Goal: Information Seeking & Learning: Learn about a topic

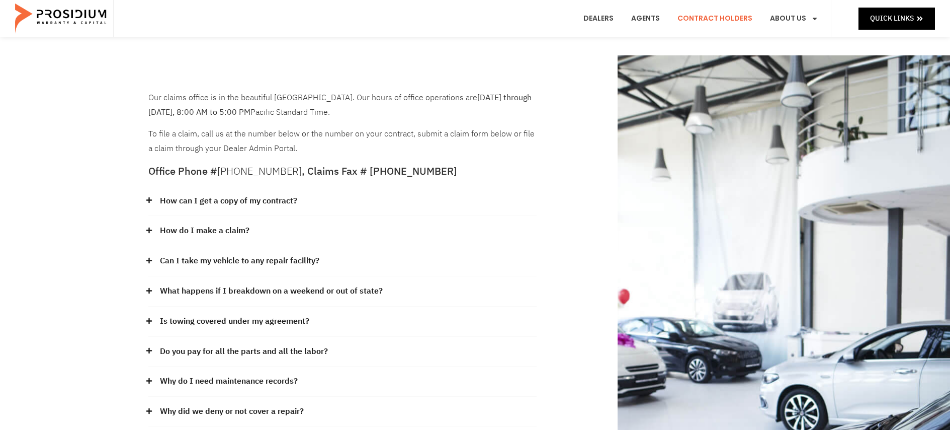
scroll to position [302, 0]
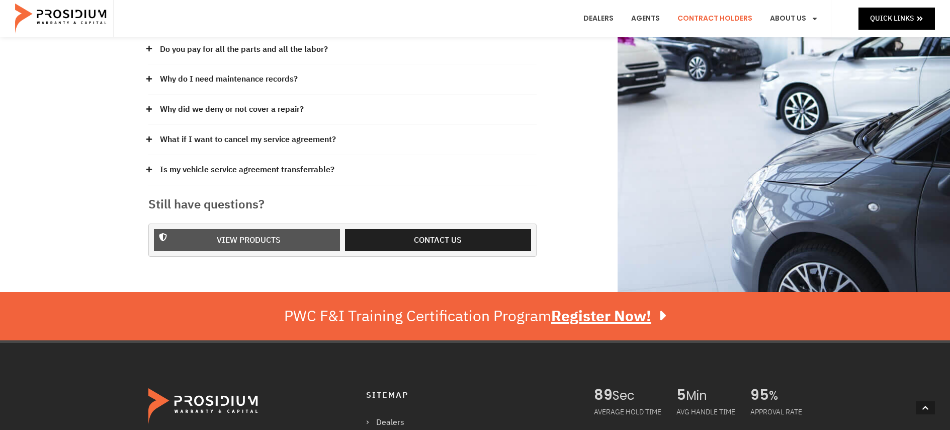
click at [217, 238] on span "View Products" at bounding box center [249, 240] width 64 height 15
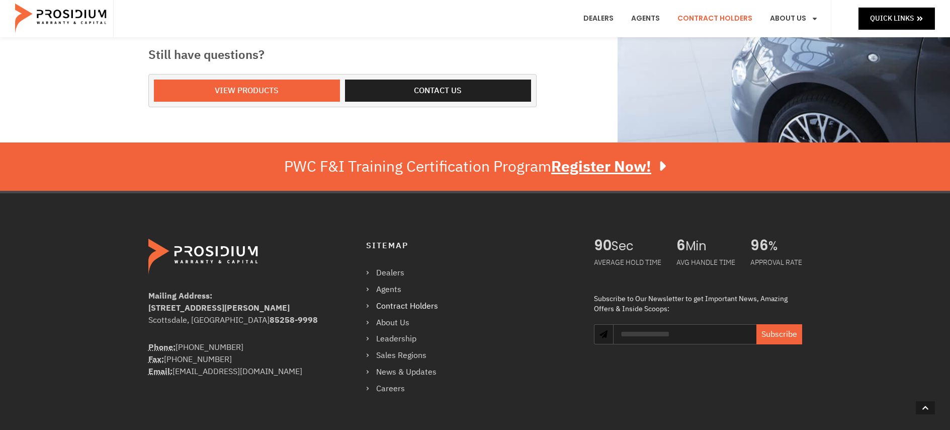
scroll to position [343, 0]
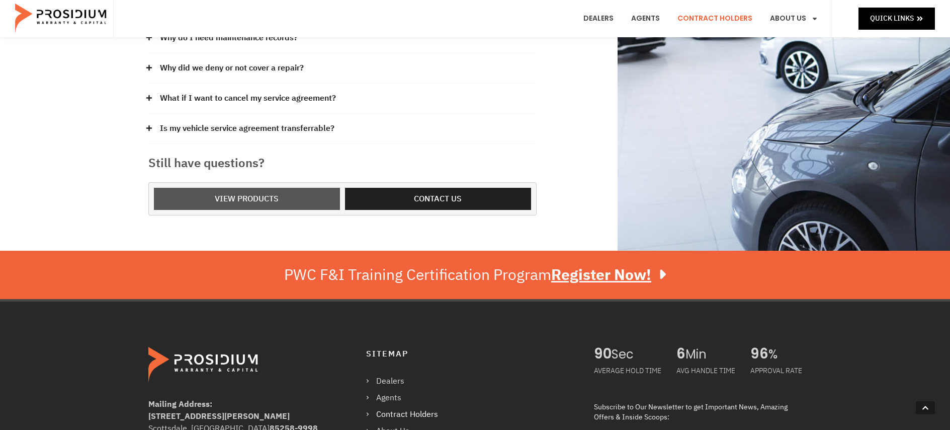
drag, startPoint x: 261, startPoint y: 195, endPoint x: 51, endPoint y: 259, distance: 218.9
click at [261, 195] on span "View Products" at bounding box center [247, 199] width 64 height 15
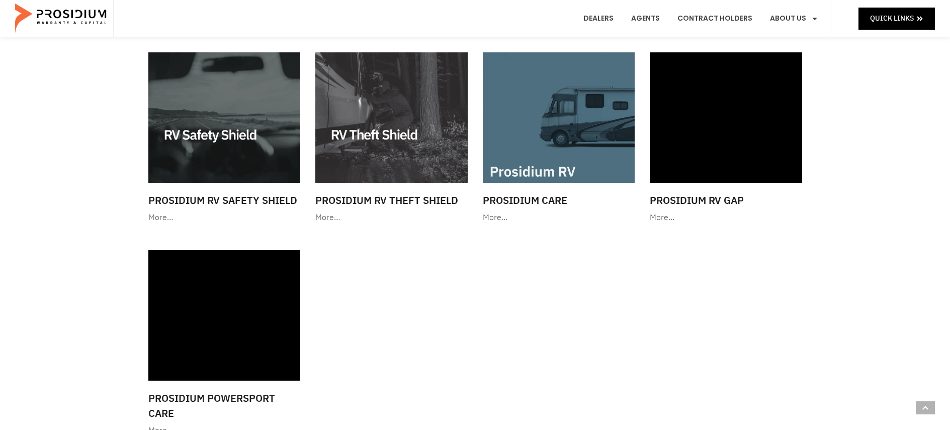
scroll to position [1358, 0]
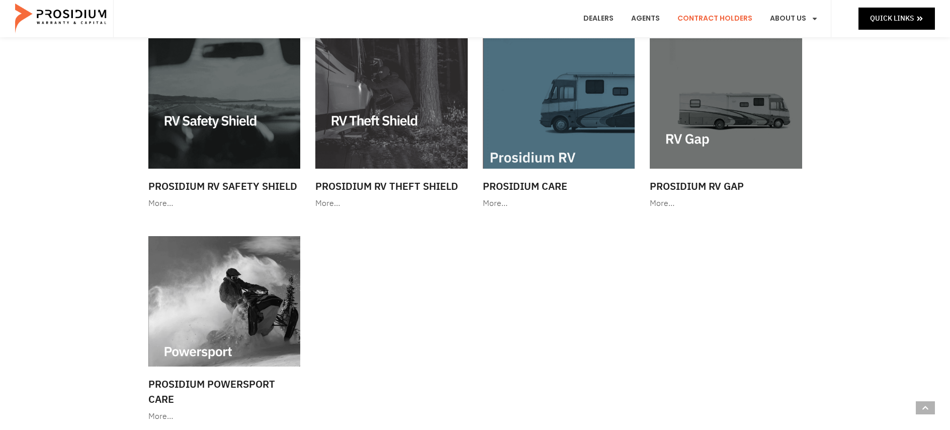
click at [720, 23] on link "Contract Holders" at bounding box center [715, 18] width 90 height 37
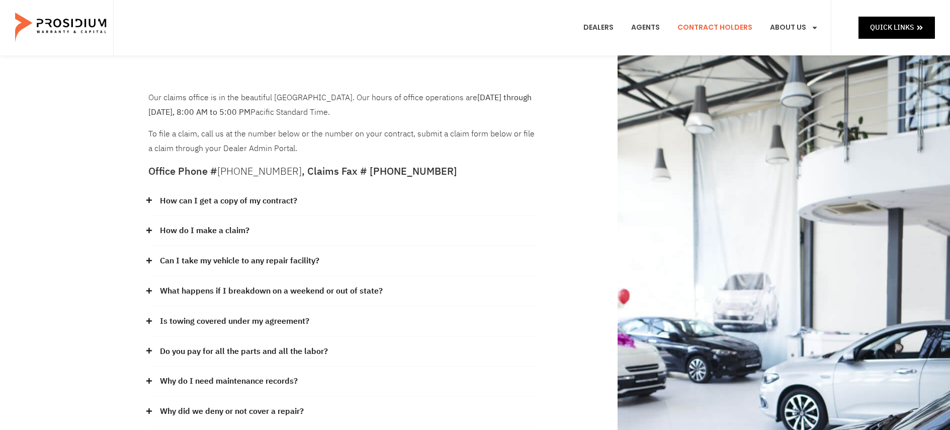
click at [146, 232] on icon at bounding box center [149, 230] width 7 height 7
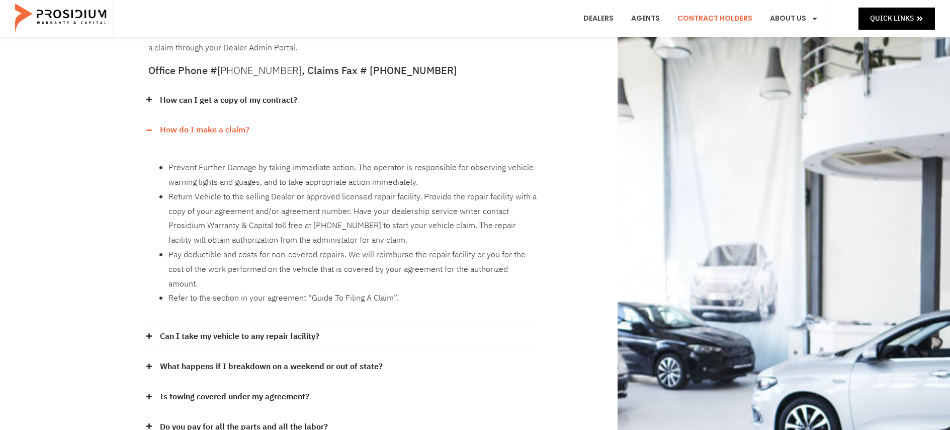
scroll to position [151, 0]
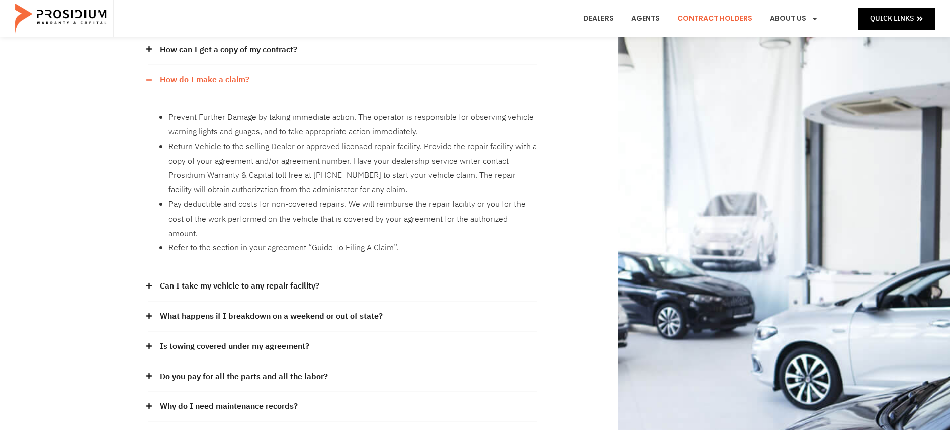
click at [239, 309] on link "What happens if I breakdown on a weekend or out of state?" at bounding box center [271, 316] width 223 height 15
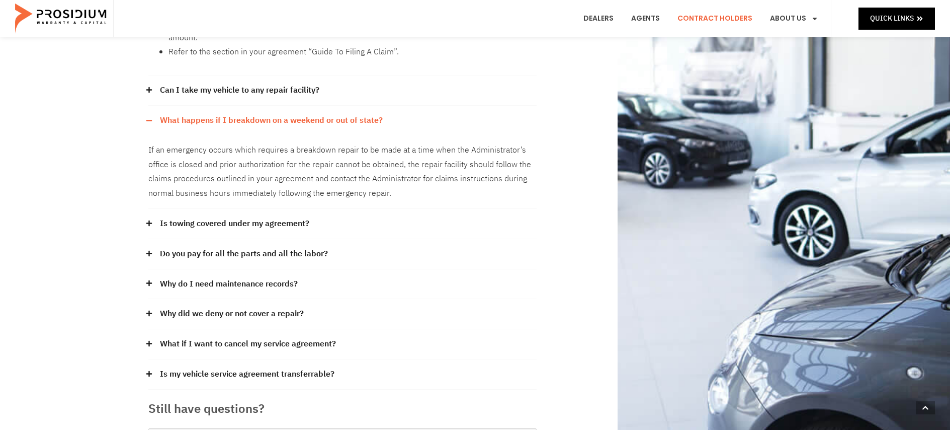
scroll to position [352, 0]
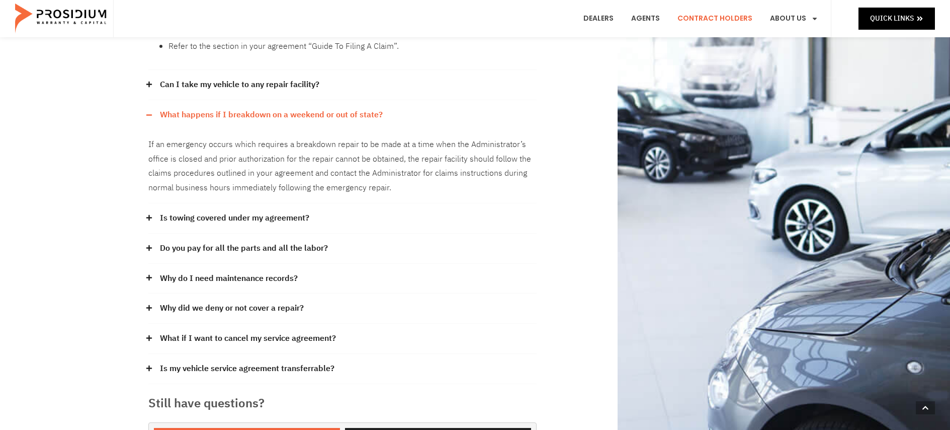
click at [266, 211] on link "Is towing covered under my agreement?" at bounding box center [234, 218] width 149 height 15
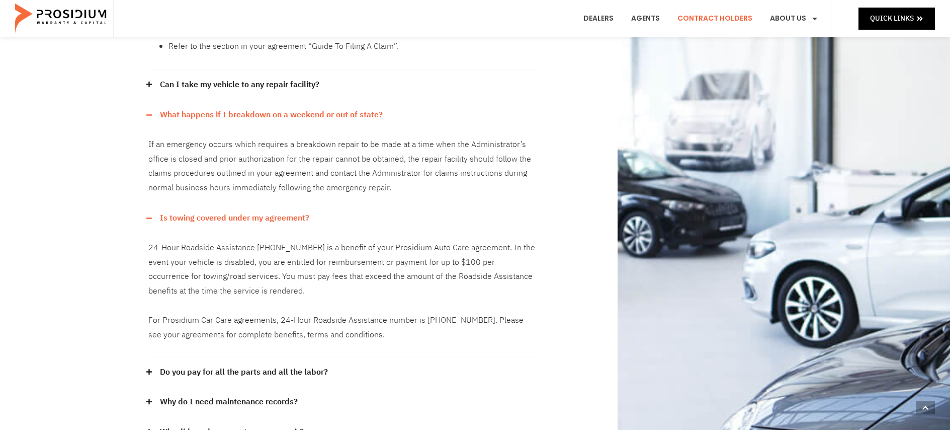
click at [254, 365] on link "Do you pay for all the parts and all the labor?" at bounding box center [244, 372] width 168 height 15
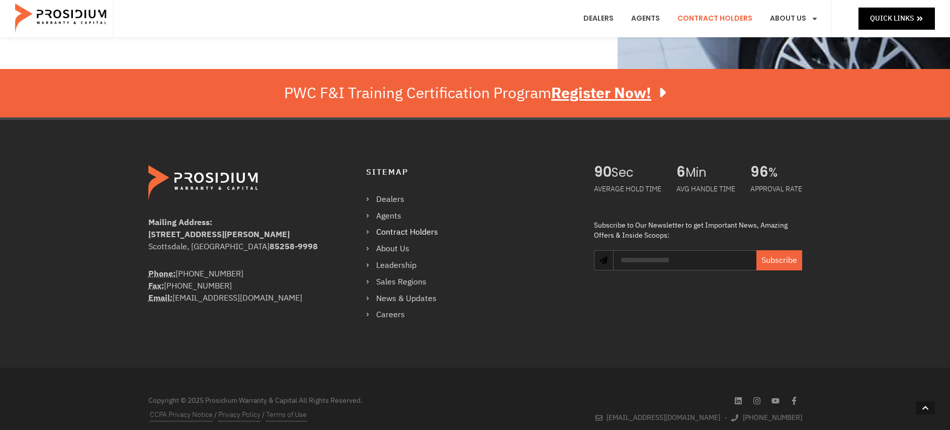
scroll to position [947, 0]
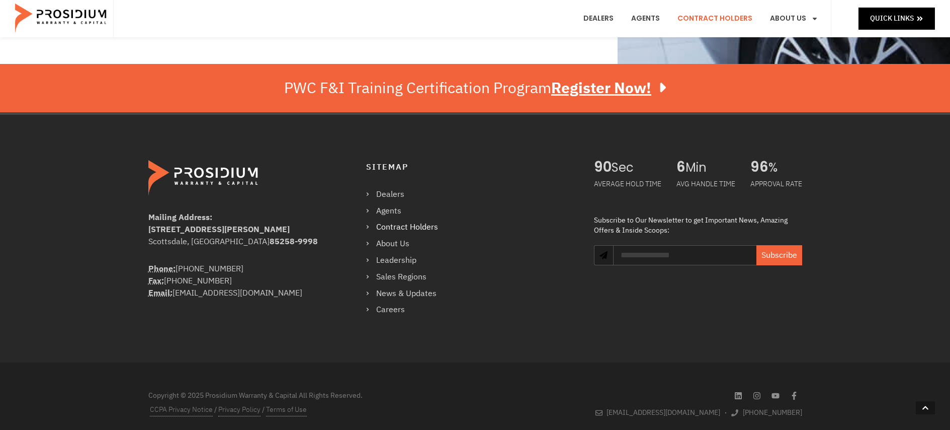
click at [408, 220] on link "Contract Holders" at bounding box center [407, 227] width 82 height 15
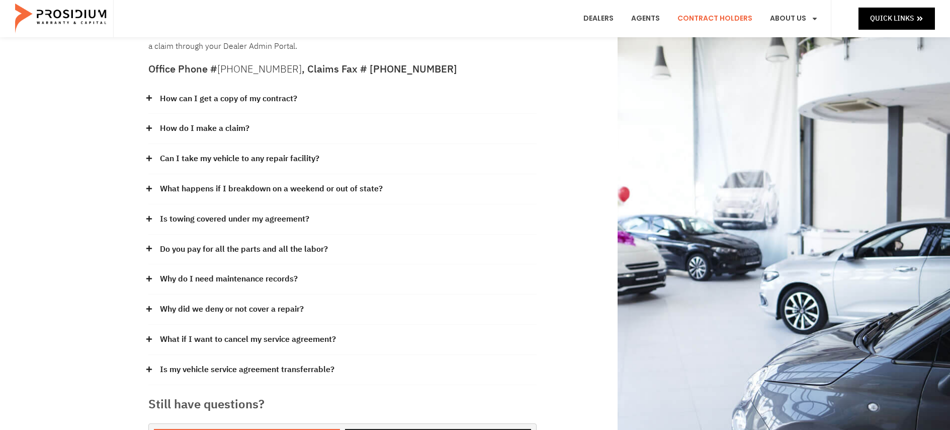
scroll to position [151, 0]
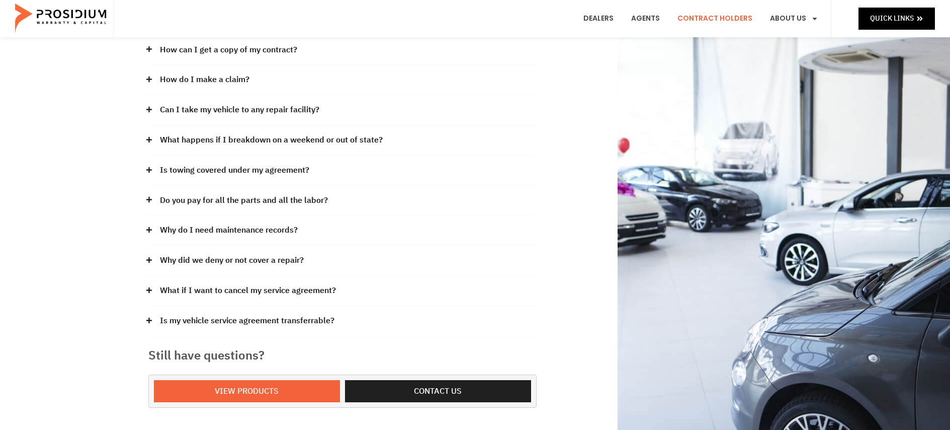
click at [199, 233] on link "Why do I need maintenance records?" at bounding box center [229, 230] width 138 height 15
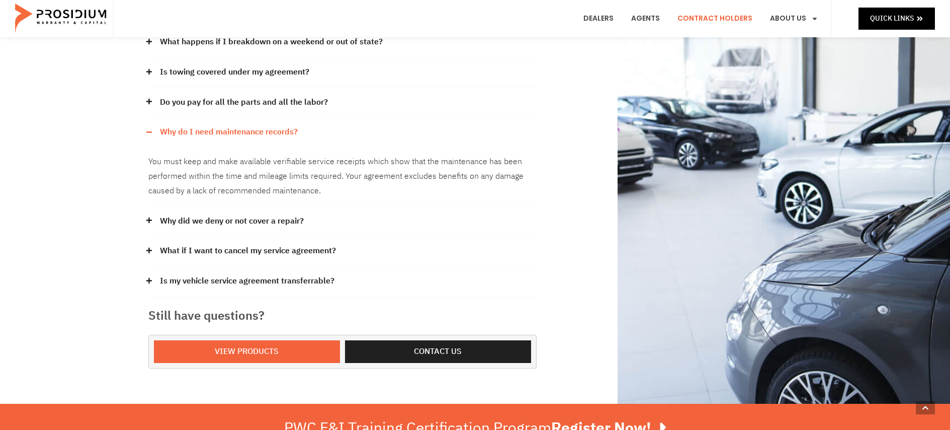
scroll to position [251, 0]
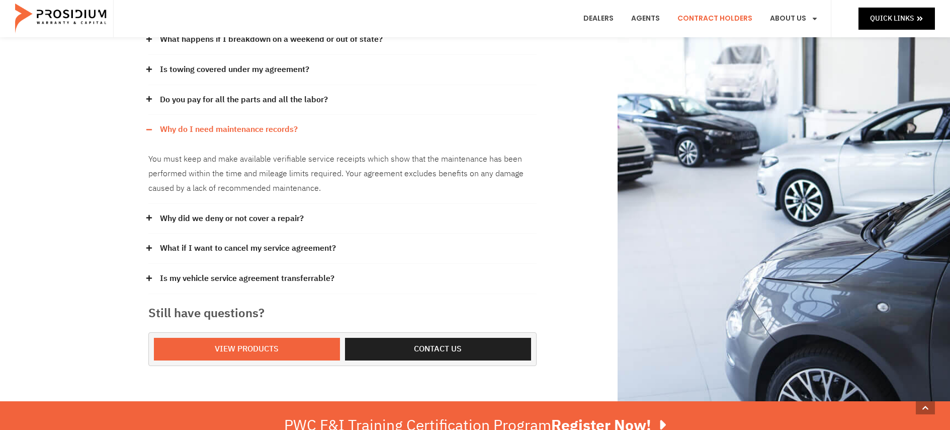
click at [232, 222] on link "Why did we deny or not cover a repair?" at bounding box center [232, 218] width 144 height 15
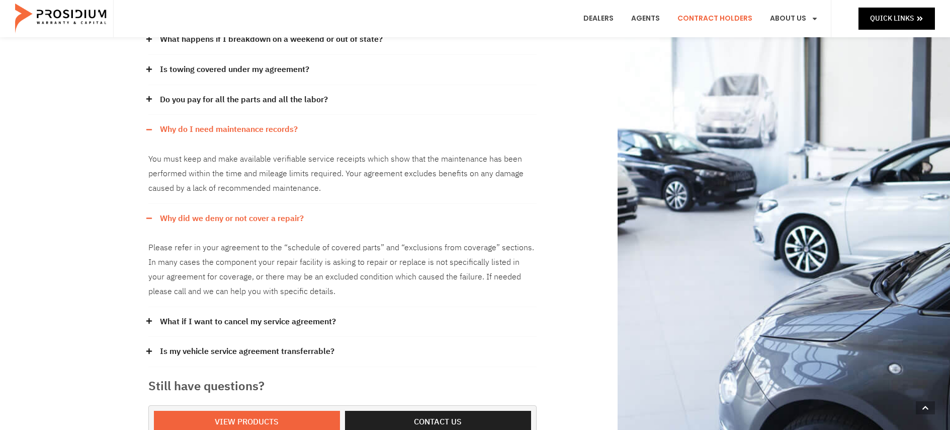
click at [299, 324] on link "What if I want to cancel my service agreement?" at bounding box center [248, 321] width 176 height 15
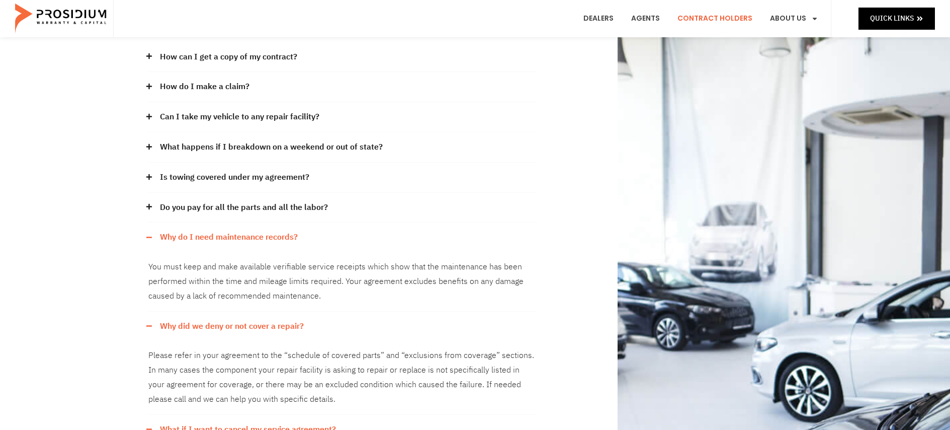
scroll to position [0, 0]
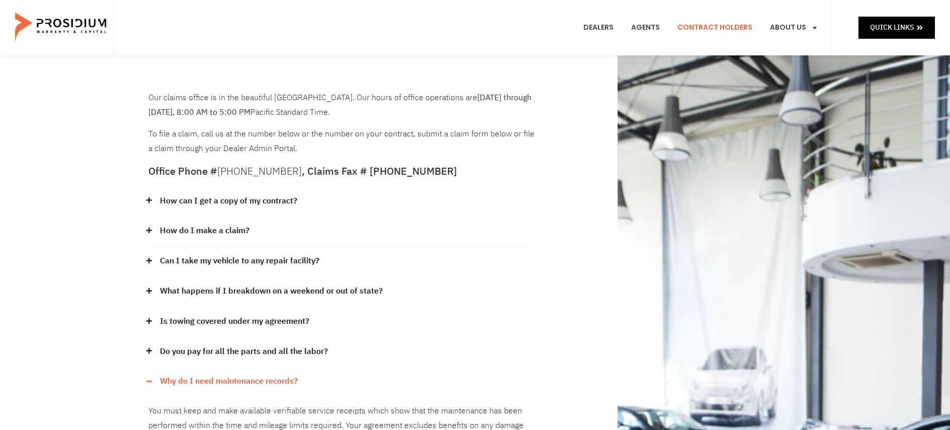
click at [219, 231] on link "How do I make a claim?" at bounding box center [205, 230] width 90 height 15
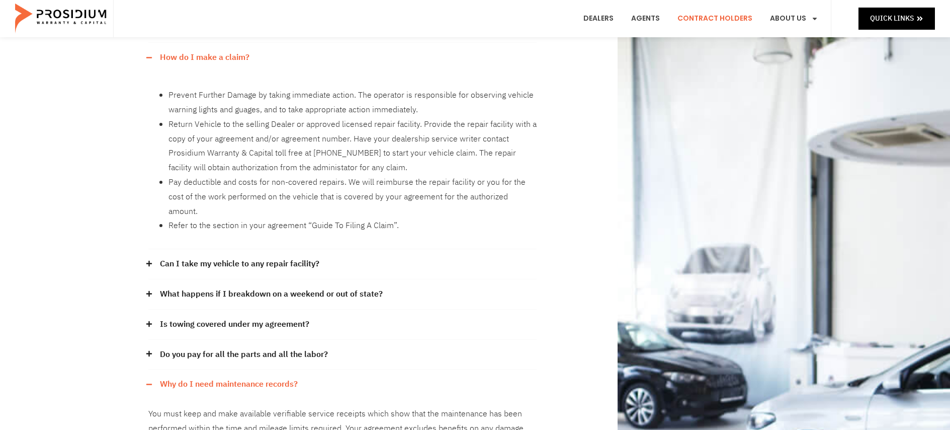
scroll to position [201, 0]
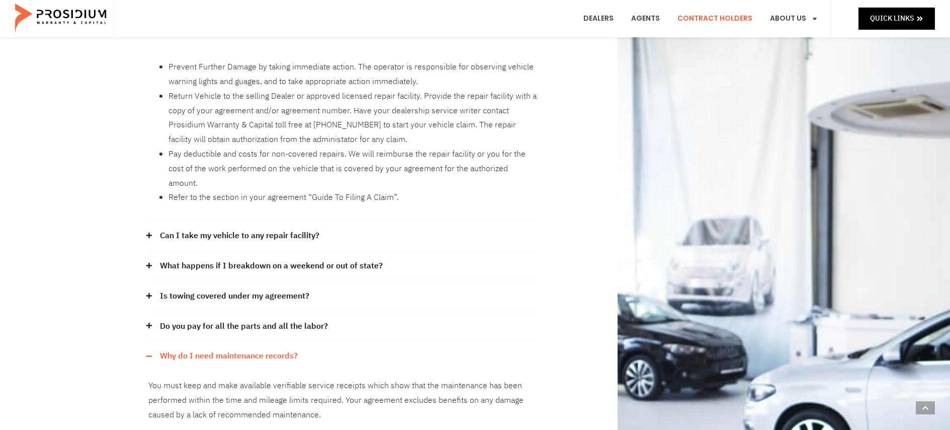
click at [257, 228] on link "Can I take my vehicle to any repair facility?" at bounding box center [239, 235] width 159 height 15
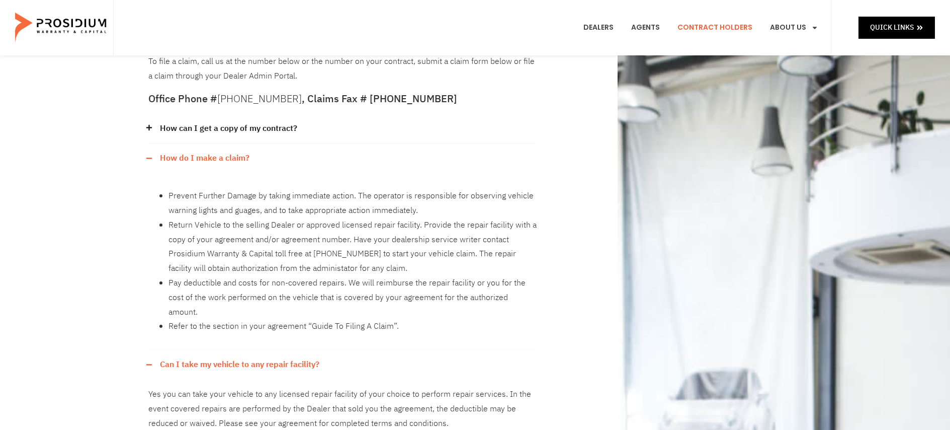
scroll to position [0, 0]
